Goal: Task Accomplishment & Management: Manage account settings

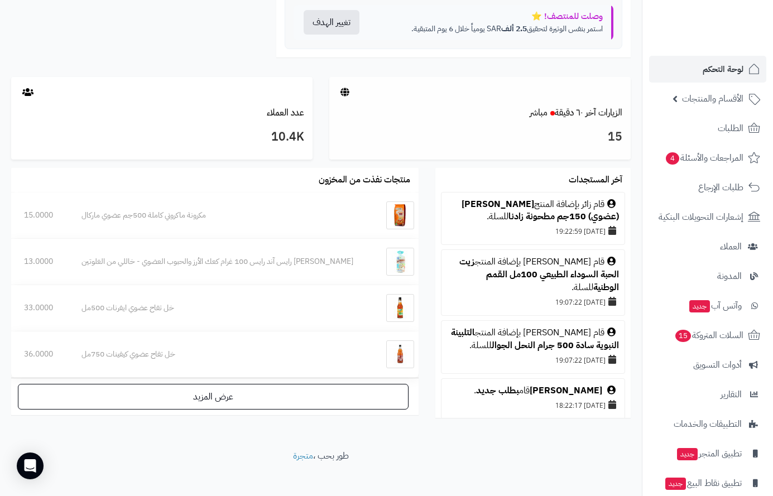
scroll to position [563, 0]
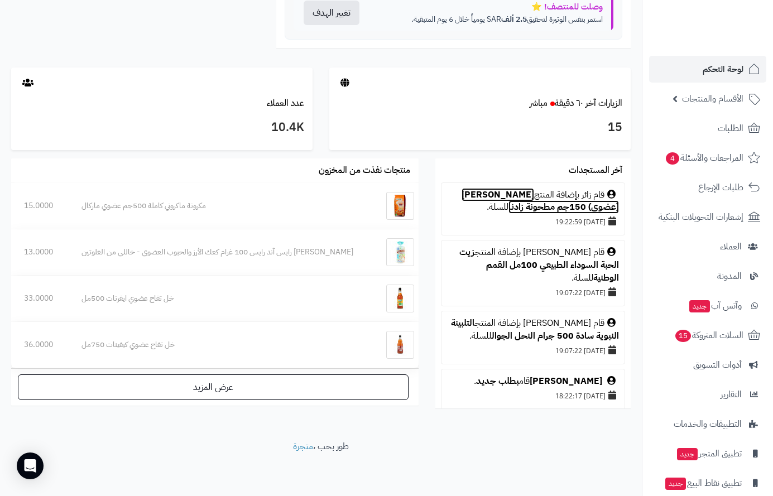
click at [494, 199] on link "[PERSON_NAME] (عضوي) 150جم مطحونة زادنا" at bounding box center [540, 201] width 157 height 26
click at [718, 73] on span "لوحة التحكم" at bounding box center [723, 69] width 41 height 16
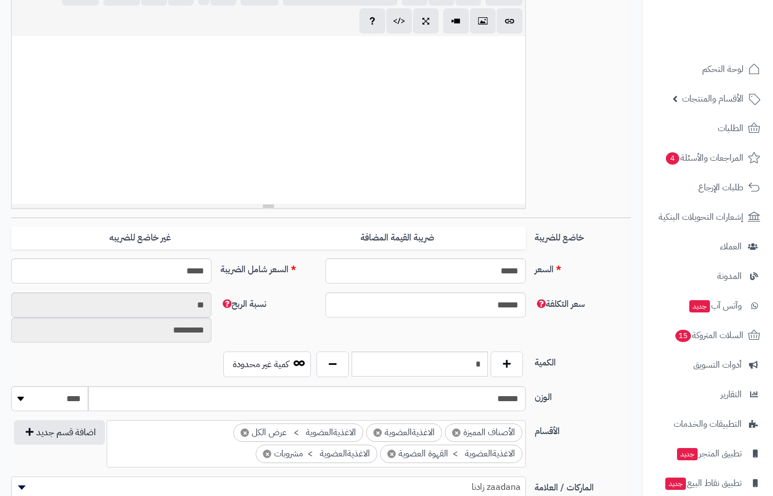
scroll to position [279, 0]
click at [501, 361] on div "*" at bounding box center [420, 365] width 213 height 26
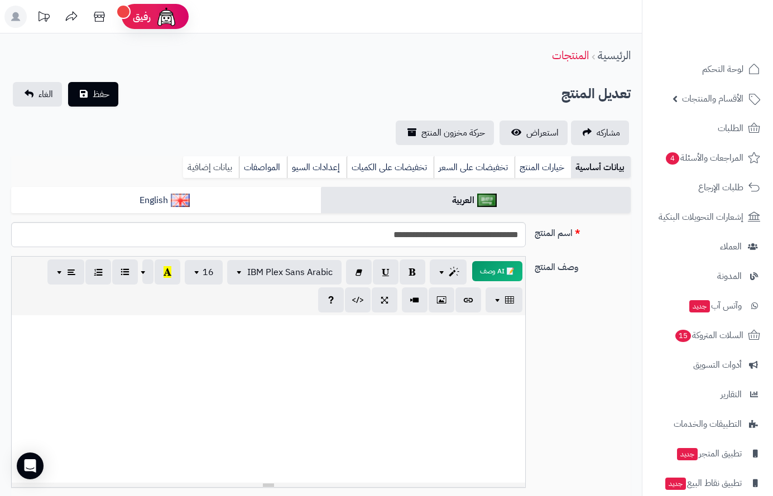
type input "*"
drag, startPoint x: 205, startPoint y: 162, endPoint x: 219, endPoint y: 262, distance: 101.5
click at [205, 163] on link "بيانات إضافية" at bounding box center [211, 167] width 56 height 22
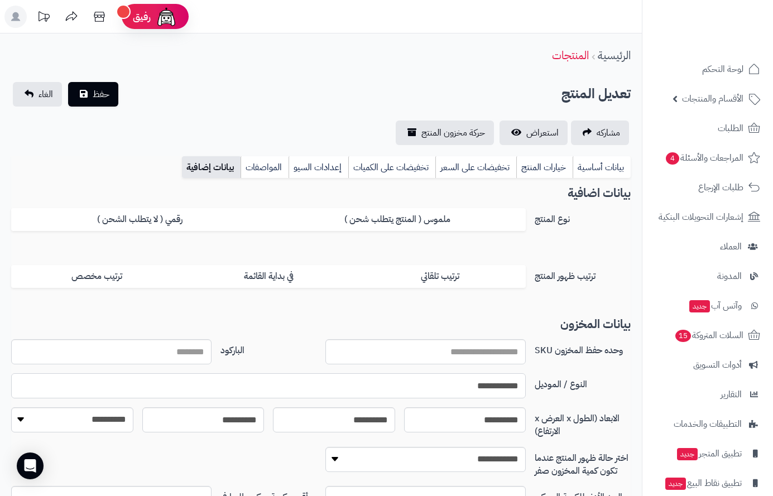
click at [492, 378] on input "**********" at bounding box center [268, 386] width 515 height 25
drag, startPoint x: 492, startPoint y: 378, endPoint x: 492, endPoint y: 384, distance: 6.1
click at [492, 379] on input "**********" at bounding box center [268, 386] width 515 height 25
paste input "**********"
type input "**********"
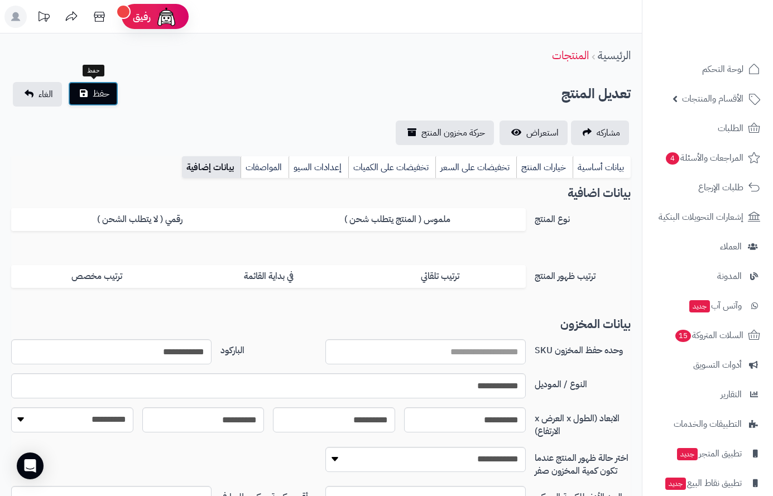
click at [103, 89] on span "حفظ" at bounding box center [101, 93] width 17 height 13
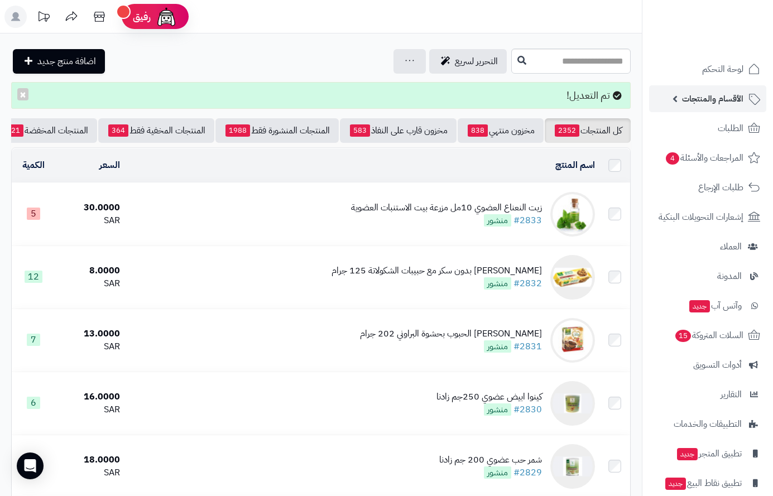
click at [729, 101] on span "الأقسام والمنتجات" at bounding box center [712, 99] width 61 height 16
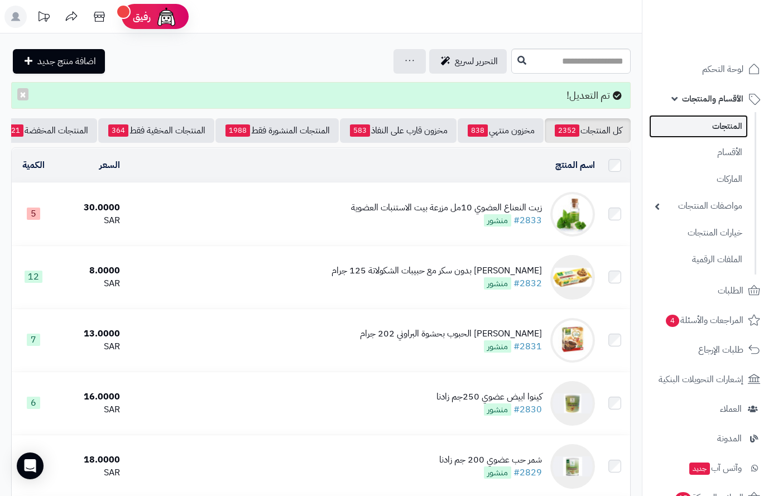
click at [729, 126] on link "المنتجات" at bounding box center [698, 126] width 99 height 23
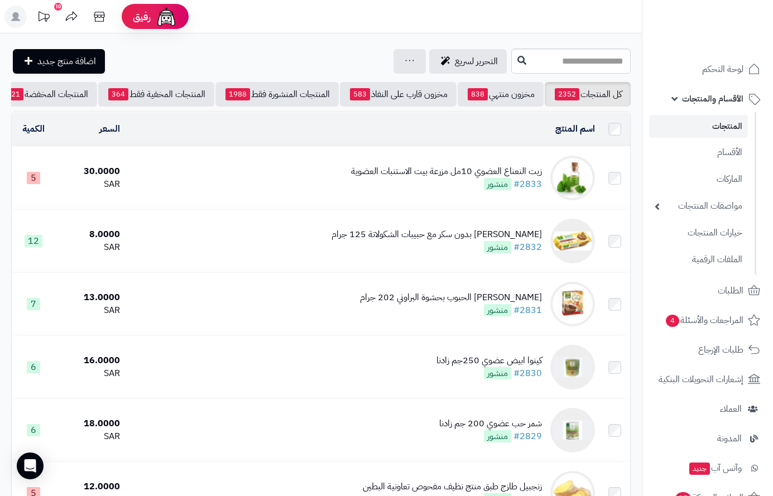
scroll to position [0, -117]
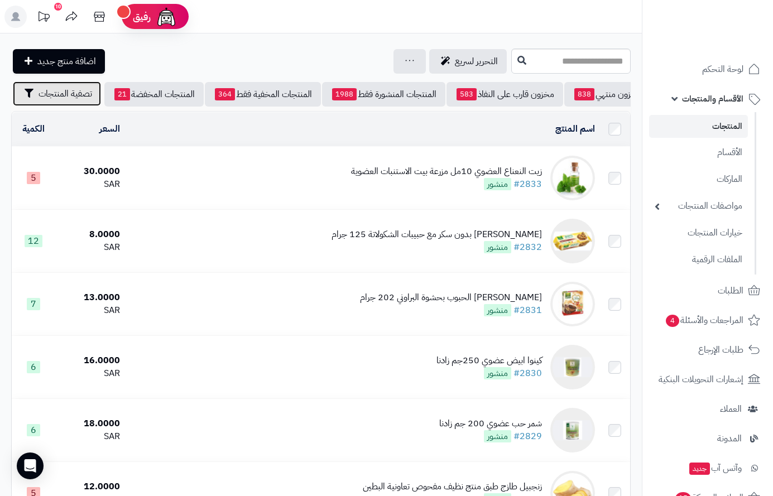
click at [65, 99] on span "تصفية المنتجات" at bounding box center [66, 93] width 54 height 13
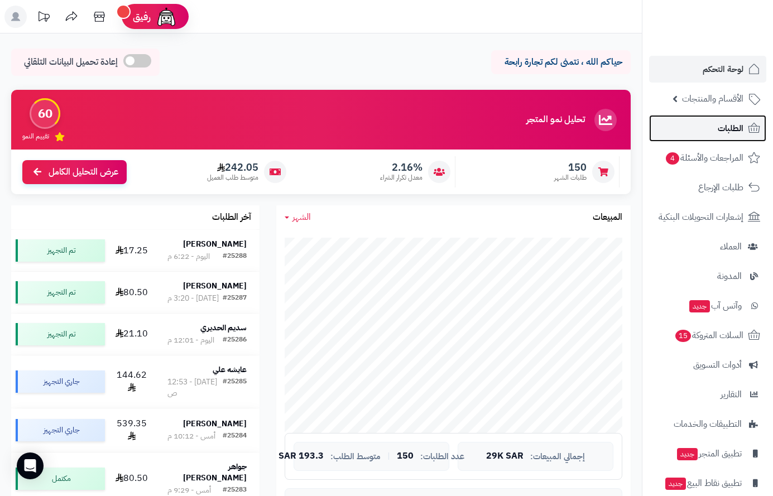
click at [740, 131] on span "الطلبات" at bounding box center [731, 129] width 26 height 16
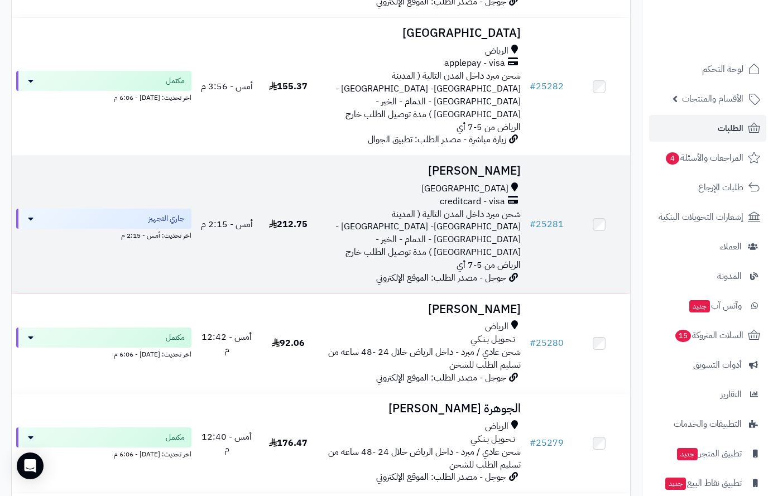
scroll to position [838, 0]
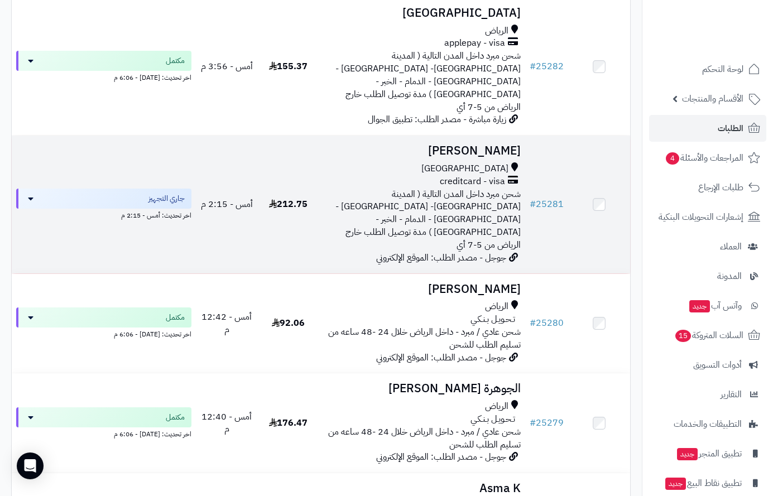
click at [486, 145] on h3 "معاذ عبدالله" at bounding box center [422, 151] width 197 height 13
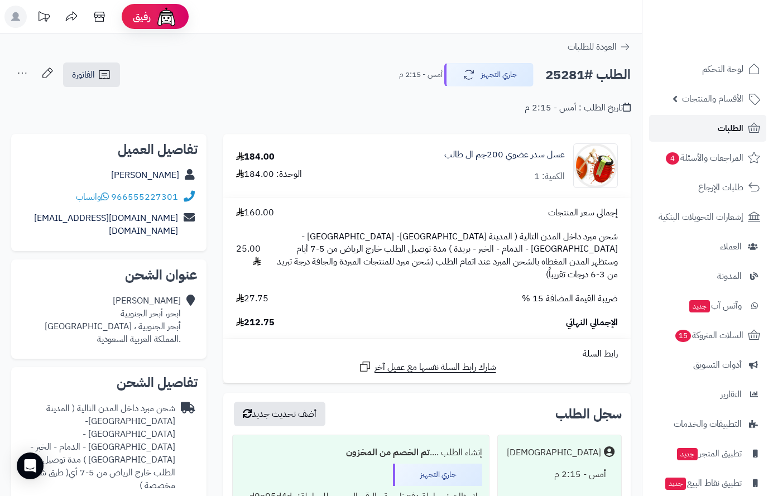
click at [728, 130] on span "الطلبات" at bounding box center [731, 129] width 26 height 16
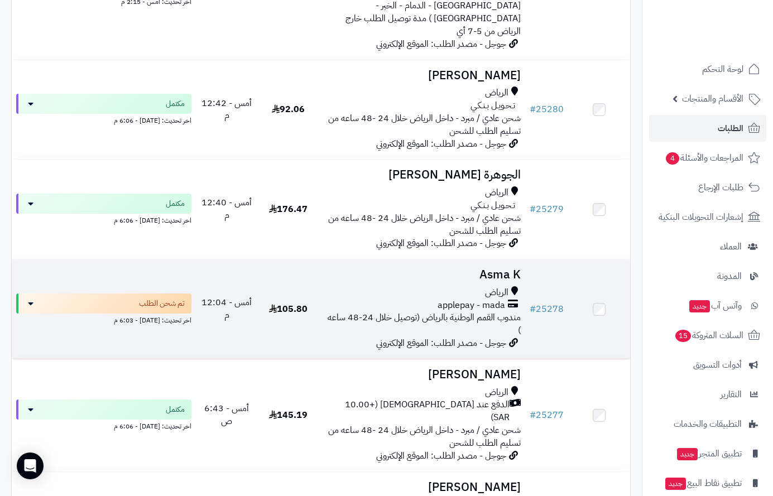
scroll to position [1061, 0]
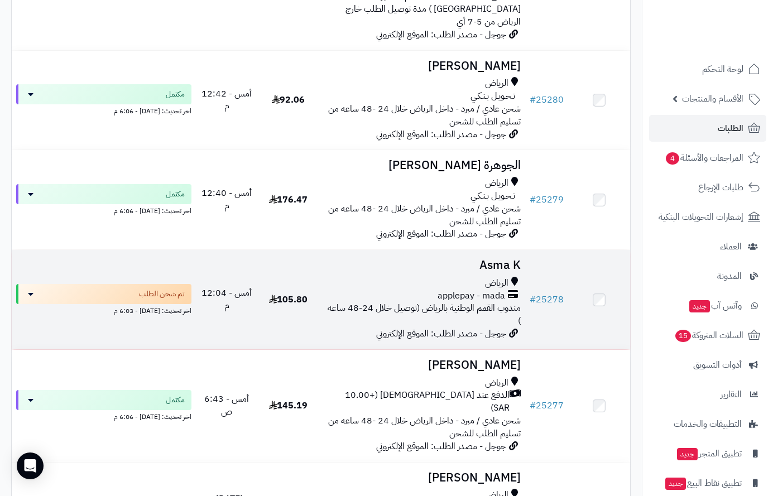
click at [473, 250] on td "Asma K الرياض applepay - mada مندوب القمم الوطنية بالرياض (توصيل خلال 24-48 ساع…" at bounding box center [422, 299] width 206 height 99
click at [494, 259] on h3 "Asma K" at bounding box center [422, 265] width 197 height 13
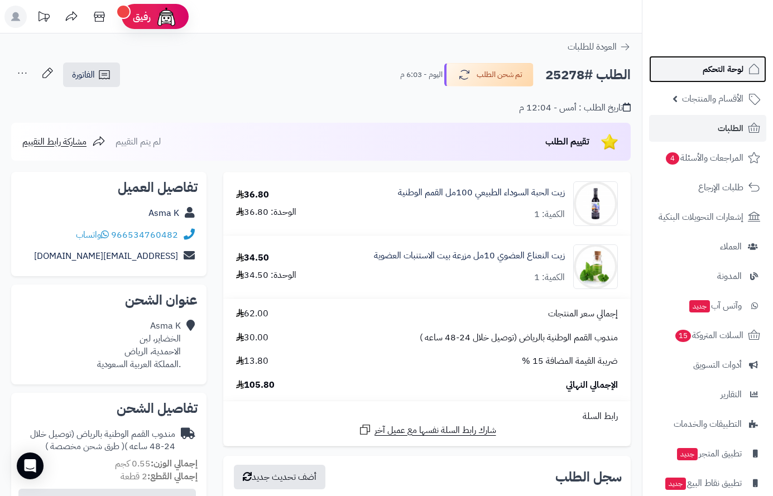
click at [728, 68] on span "لوحة التحكم" at bounding box center [723, 69] width 41 height 16
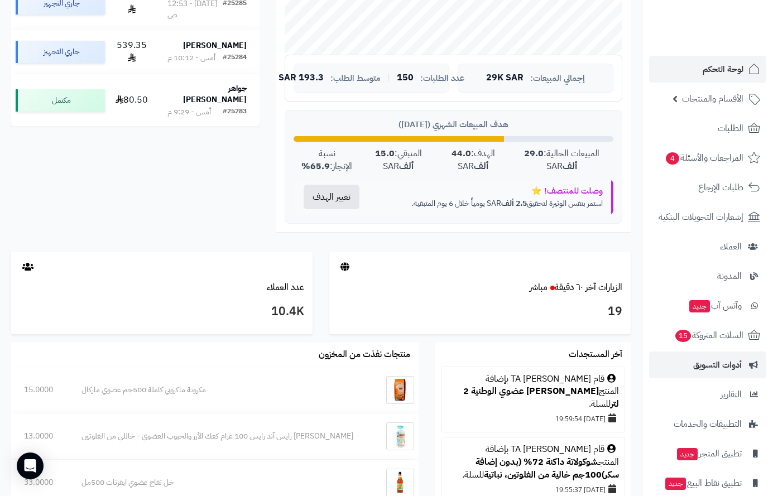
scroll to position [223, 0]
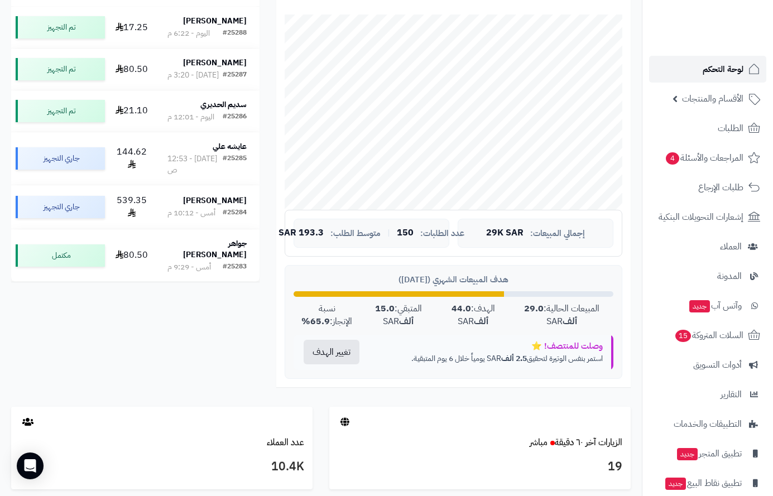
click at [715, 74] on span "لوحة التحكم" at bounding box center [723, 69] width 41 height 16
